Goal: Navigation & Orientation: Understand site structure

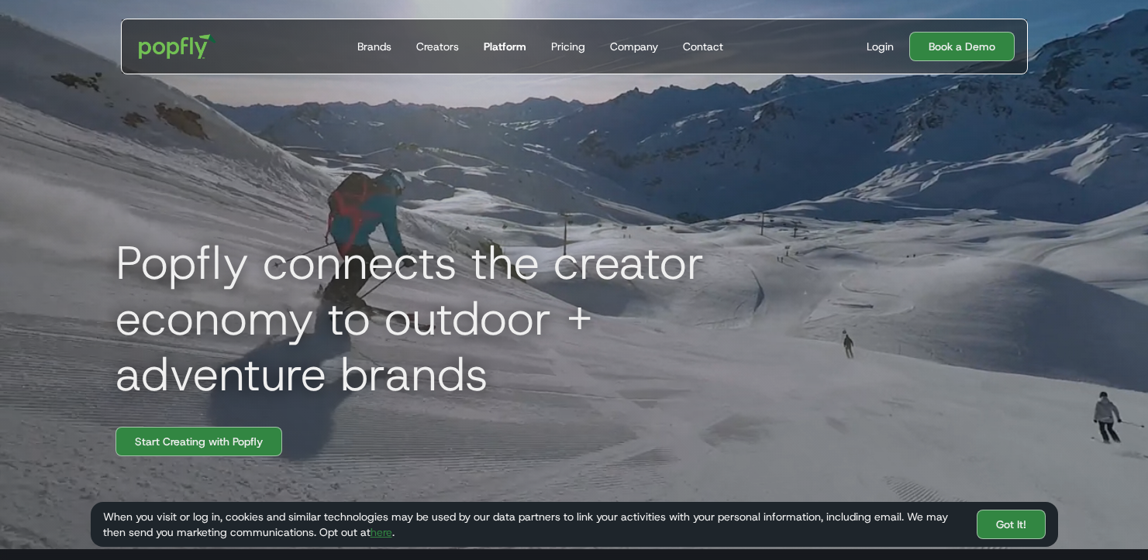
click at [527, 40] on link "Platform" at bounding box center [504, 46] width 55 height 54
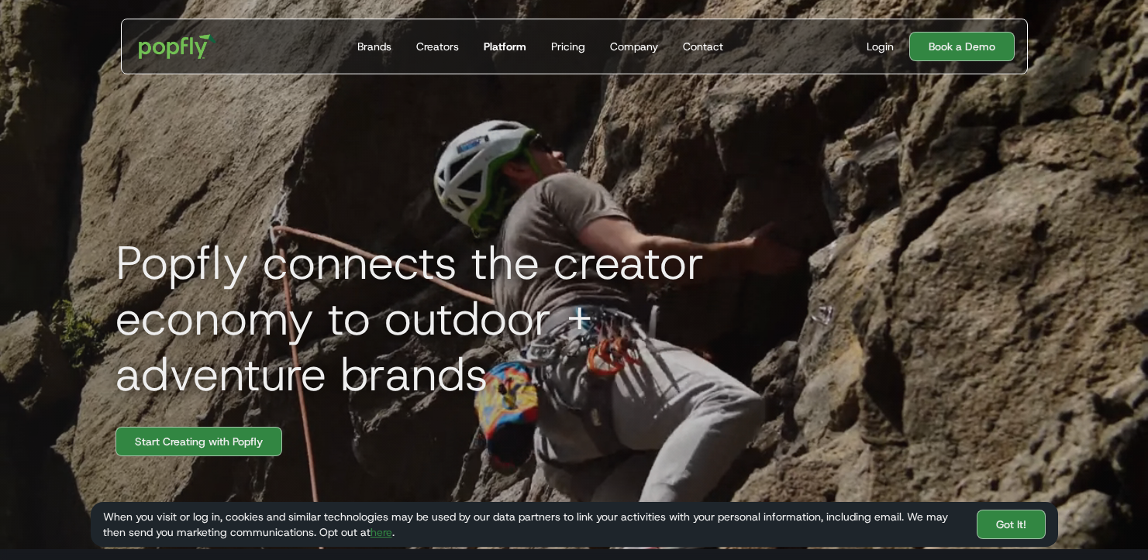
click at [512, 49] on div "Platform" at bounding box center [505, 46] width 43 height 15
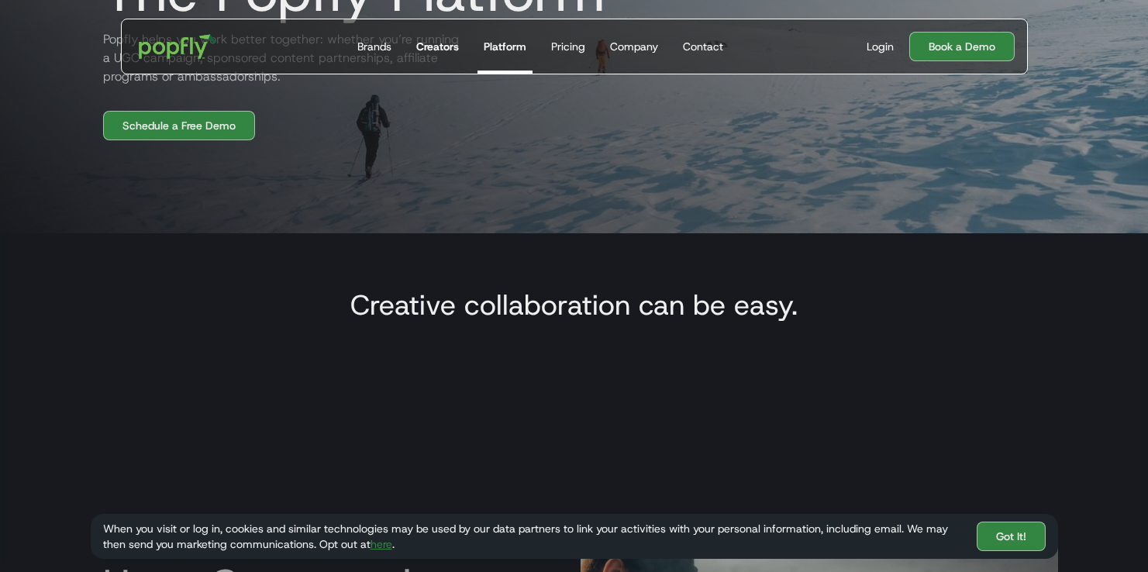
scroll to position [239, 0]
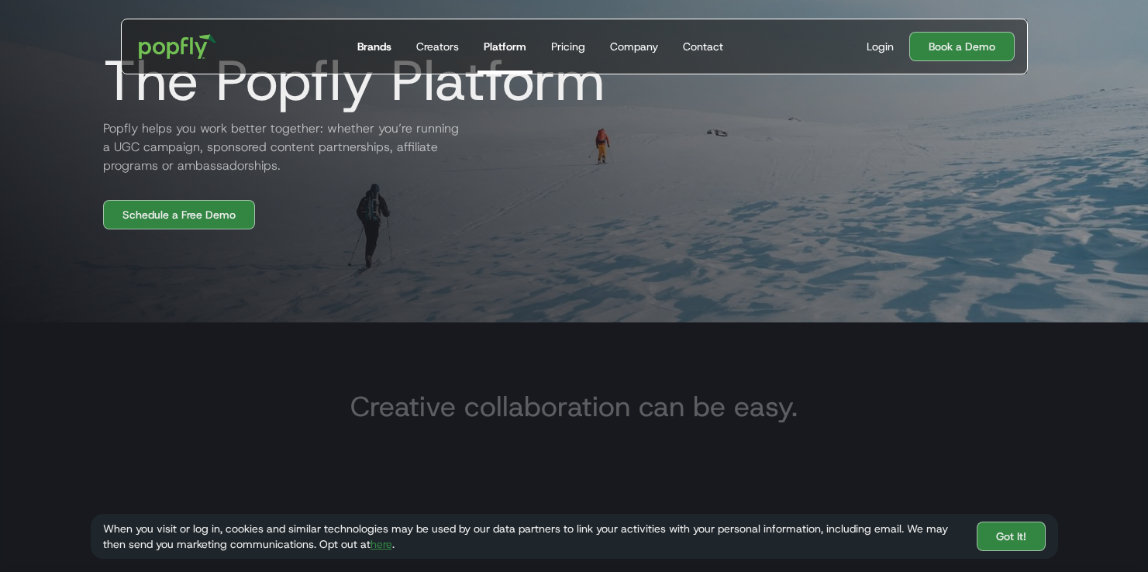
click at [370, 42] on div "Brands" at bounding box center [374, 46] width 34 height 15
